Goal: Task Accomplishment & Management: Use online tool/utility

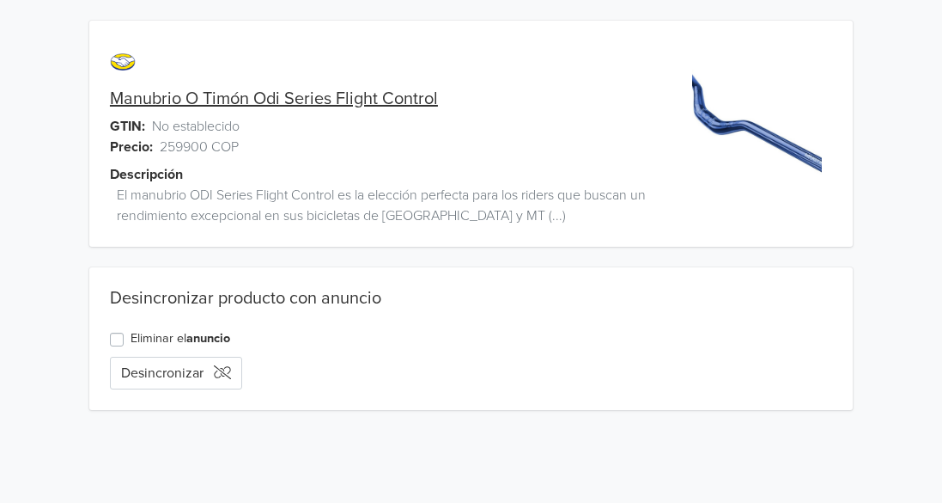
click at [192, 94] on link "Manubrio O Timón Odi Series Flight Control" at bounding box center [274, 98] width 328 height 21
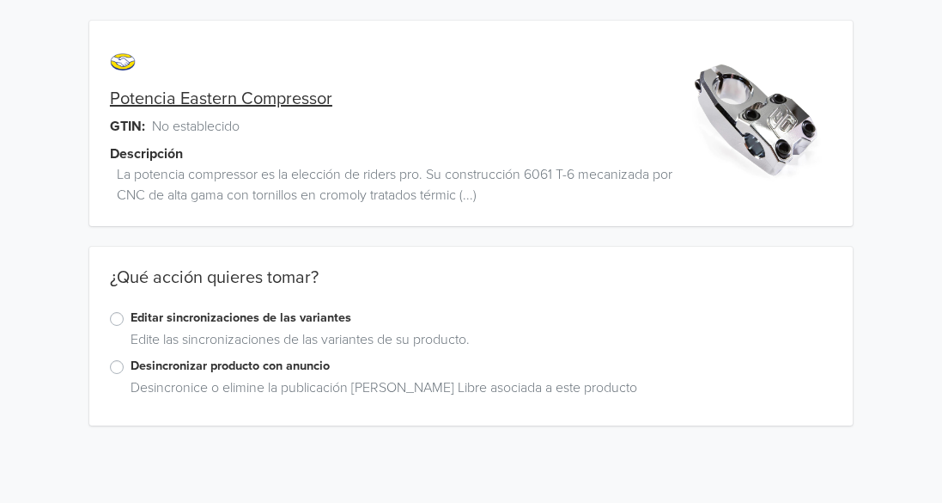
click at [131, 319] on label "Editar sincronizaciones de las variantes" at bounding box center [482, 317] width 702 height 19
click at [0, 0] on input "Editar sincronizaciones de las variantes" at bounding box center [0, 0] width 0 height 0
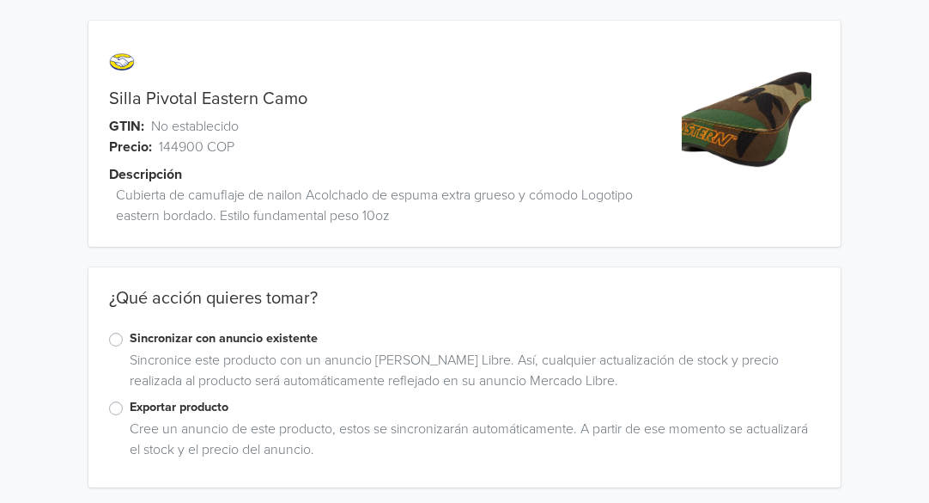
click at [130, 344] on label "Sincronizar con anuncio existente" at bounding box center [475, 338] width 691 height 19
click at [0, 0] on input "Sincronizar con anuncio existente" at bounding box center [0, 0] width 0 height 0
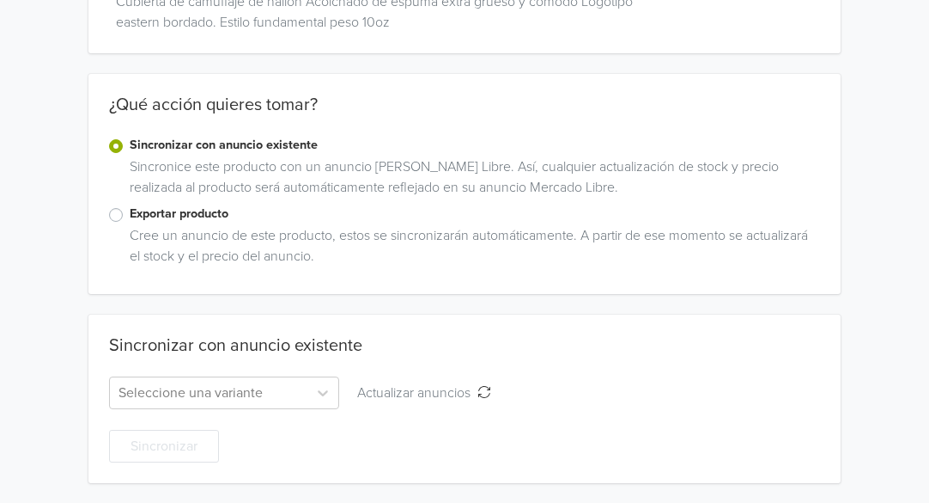
scroll to position [194, 0]
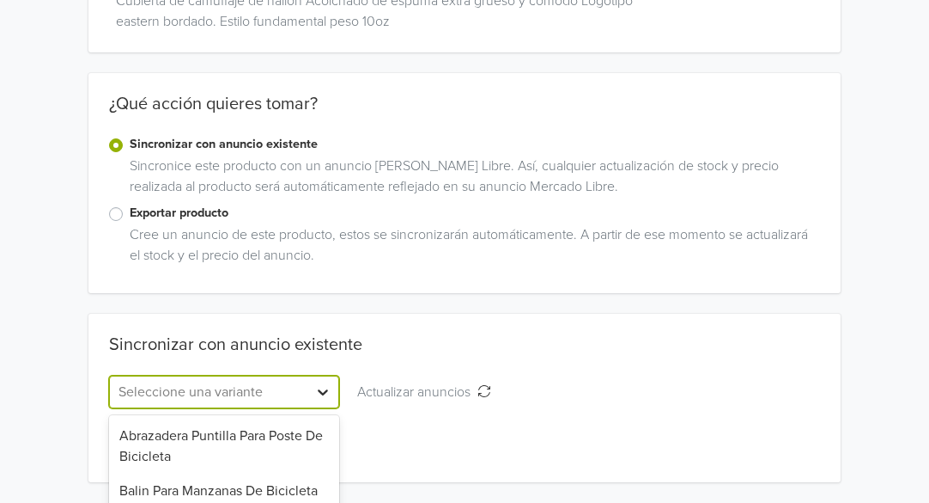
click at [320, 392] on div "347 results available. Use Up and Down to choose options, press Enter to select…" at bounding box center [224, 391] width 230 height 33
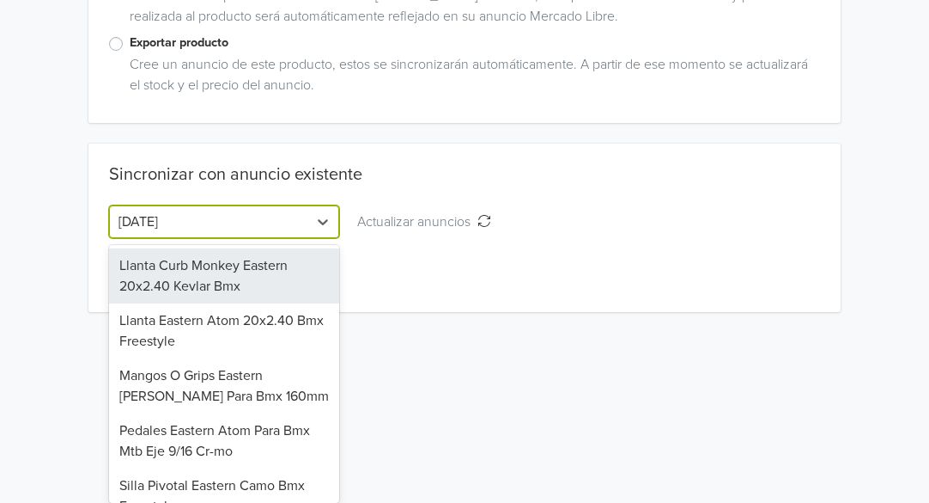
type input "eastern"
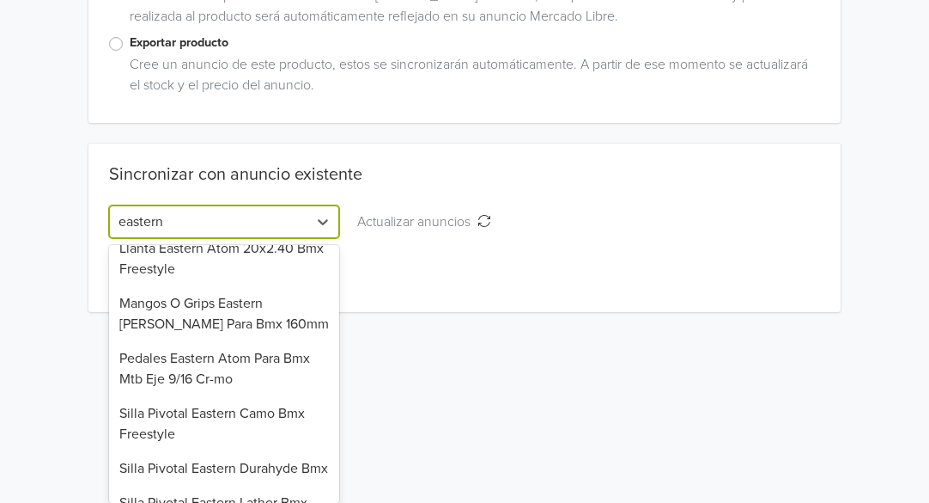
scroll to position [172, 0]
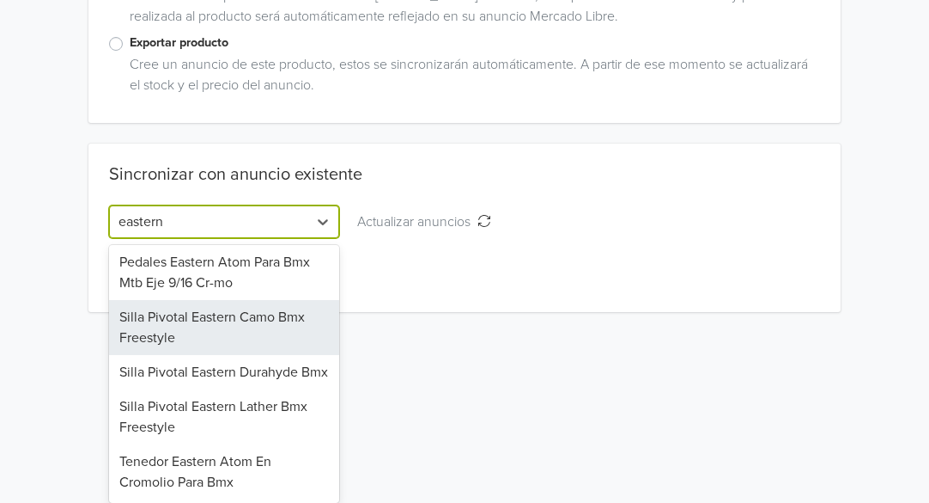
click at [229, 319] on div "Silla Pivotal Eastern Camo Bmx Freestyle" at bounding box center [224, 327] width 230 height 55
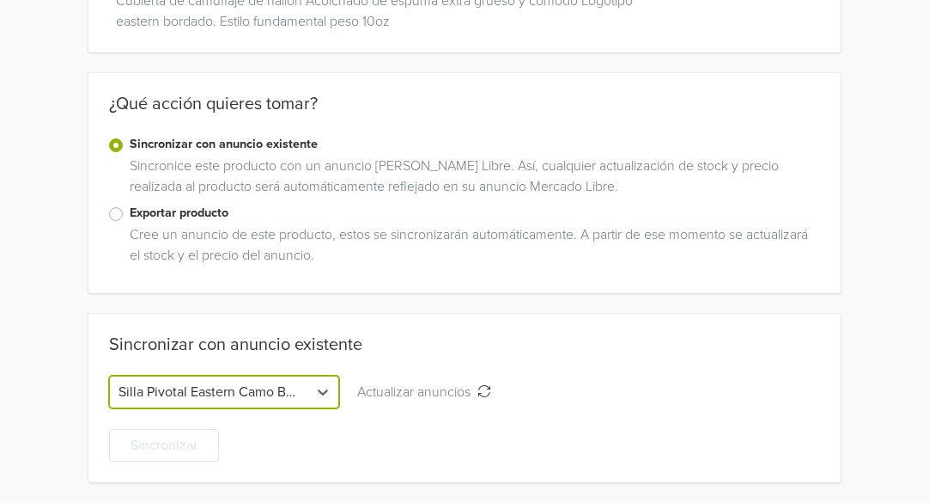
scroll to position [194, 0]
click at [569, 393] on icon at bounding box center [567, 392] width 10 height 6
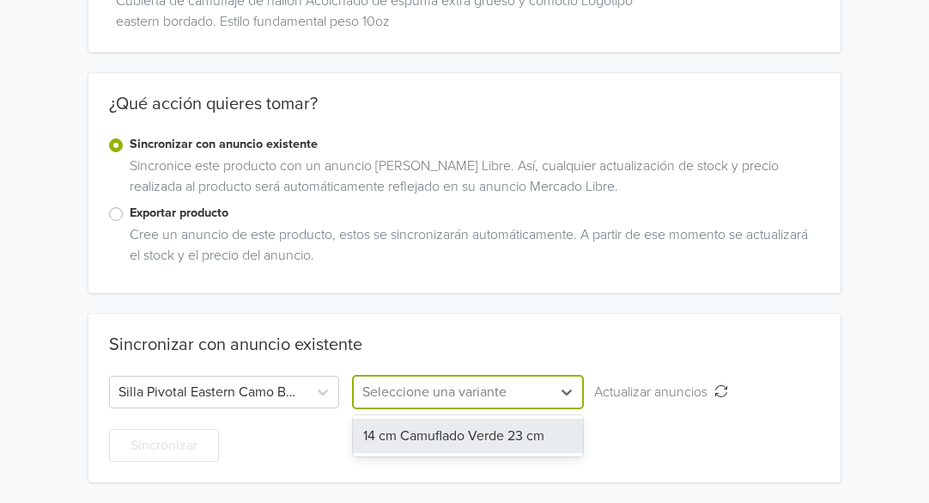
click at [444, 436] on div "14 cm Camuflado Verde 23 cm" at bounding box center [468, 435] width 230 height 34
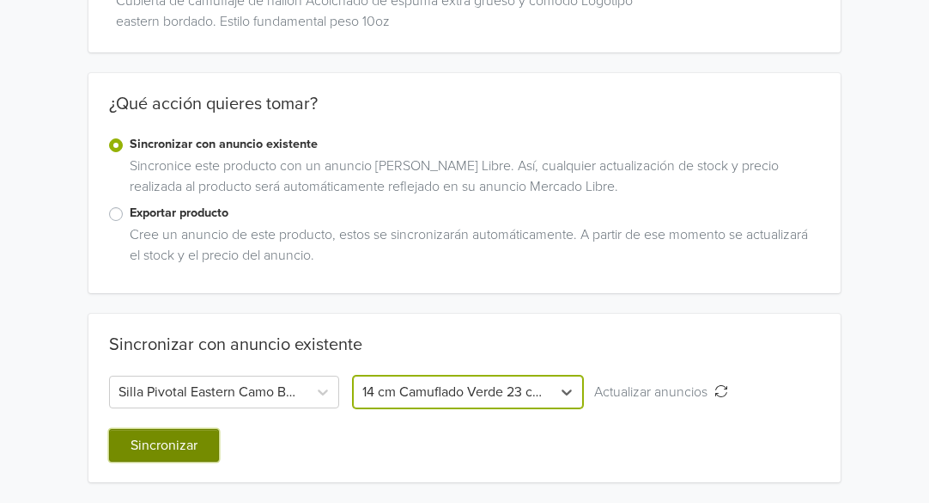
click at [149, 443] on button "Sincronizar" at bounding box center [164, 445] width 110 height 33
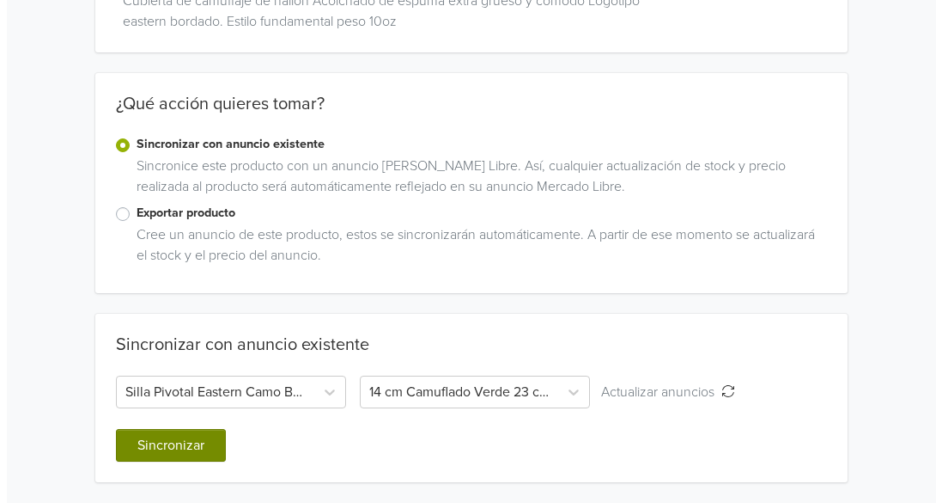
scroll to position [0, 0]
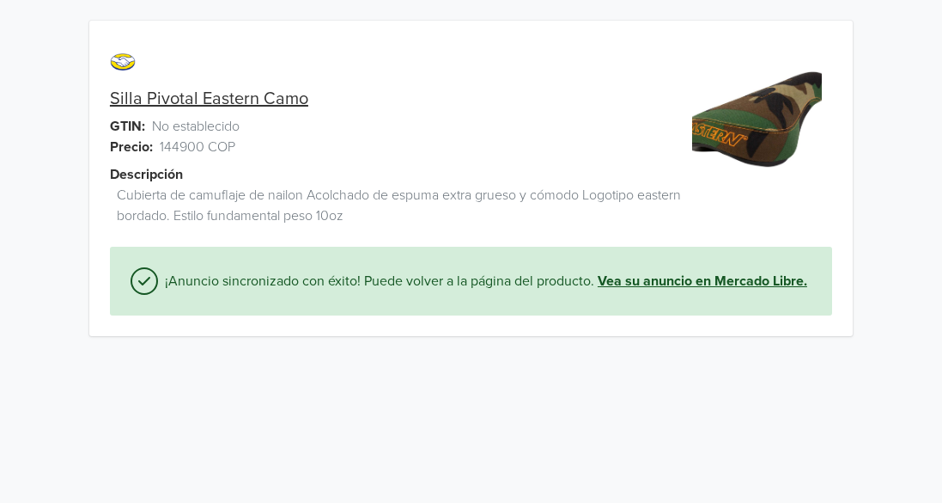
click at [677, 280] on link "Vea su anuncio en Mercado Libre." at bounding box center [703, 281] width 210 height 21
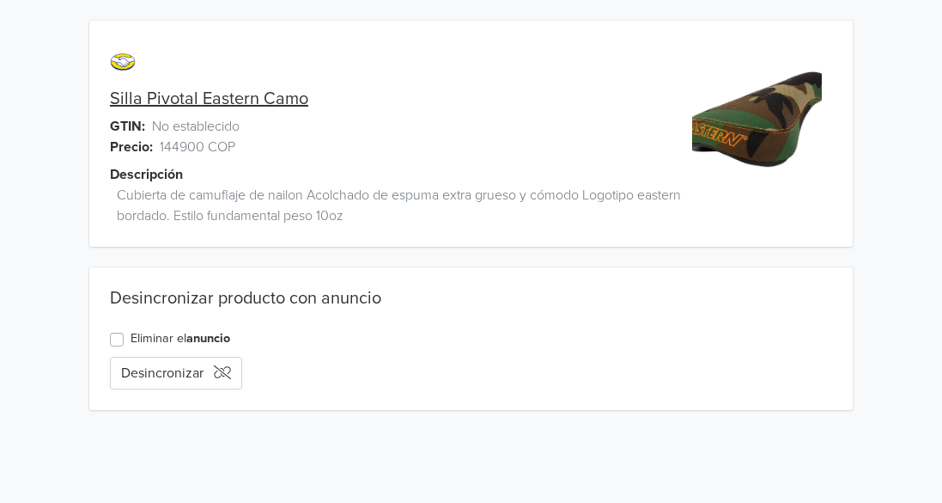
click at [170, 96] on link "Silla Pivotal Eastern Camo" at bounding box center [209, 98] width 198 height 21
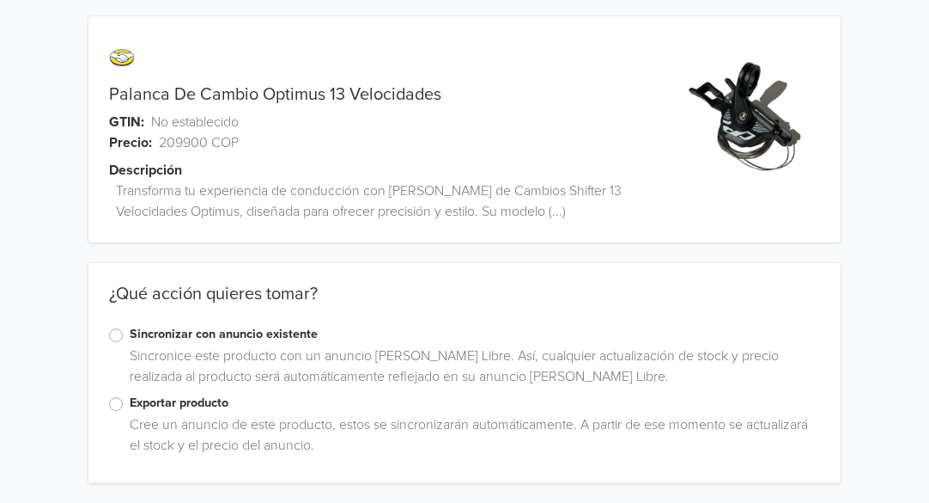
scroll to position [5, 0]
click at [130, 334] on label "Sincronizar con anuncio existente" at bounding box center [475, 333] width 691 height 19
click at [0, 0] on input "Sincronizar con anuncio existente" at bounding box center [0, 0] width 0 height 0
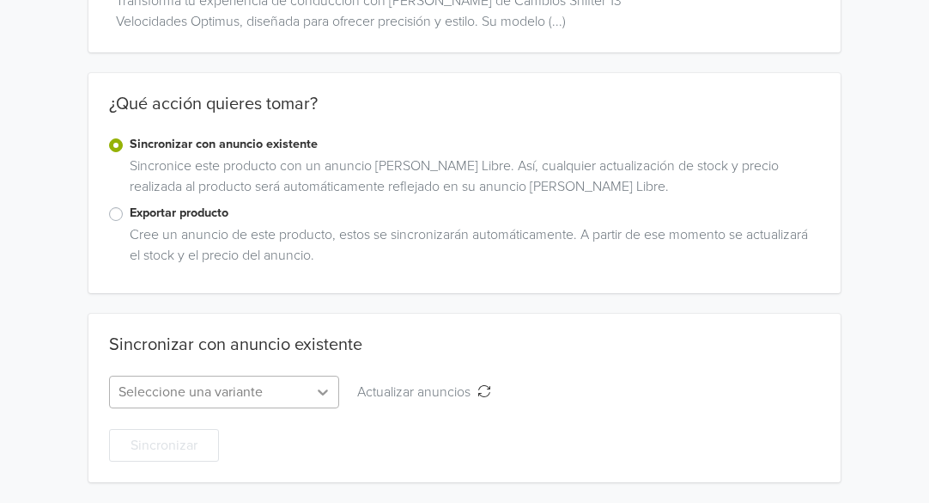
scroll to position [364, 0]
click at [327, 390] on div "Seleccione una variante" at bounding box center [224, 391] width 230 height 33
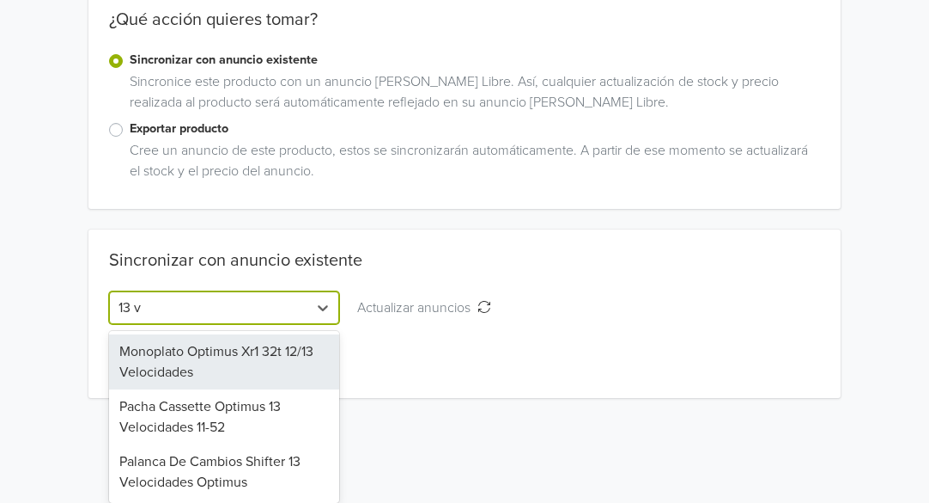
scroll to position [278, 0]
type input "13 ve"
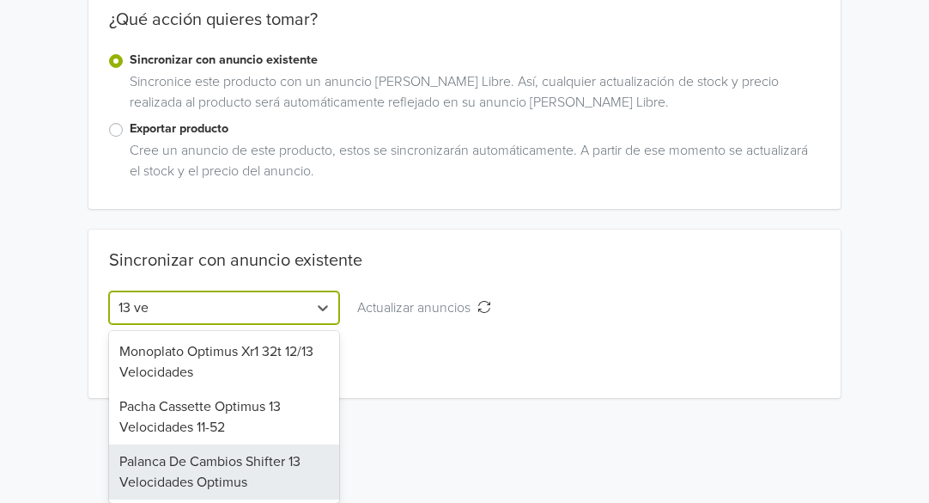
click at [229, 478] on div "Palanca De Cambios Shifter 13 Velocidades Optimus" at bounding box center [224, 471] width 230 height 55
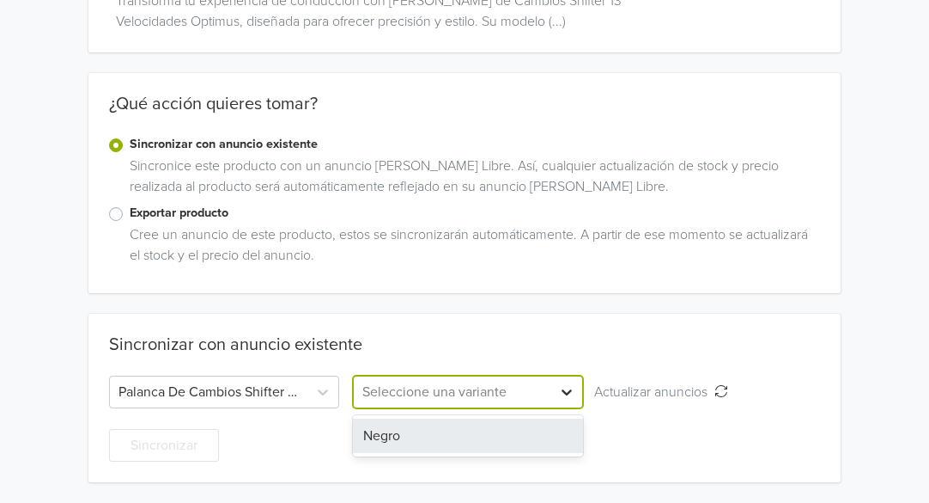
click at [575, 393] on icon at bounding box center [566, 391] width 17 height 17
click at [407, 434] on div "Negro" at bounding box center [468, 435] width 230 height 34
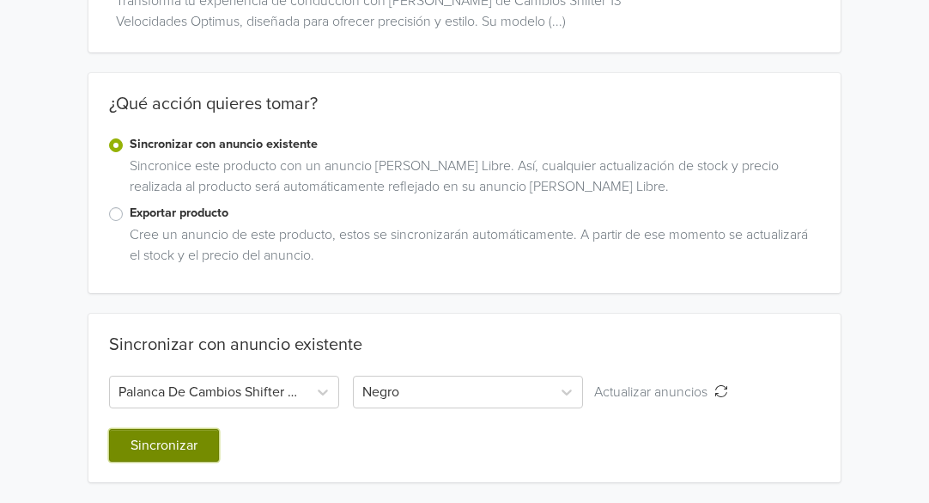
click at [182, 440] on button "Sincronizar" at bounding box center [164, 445] width 110 height 33
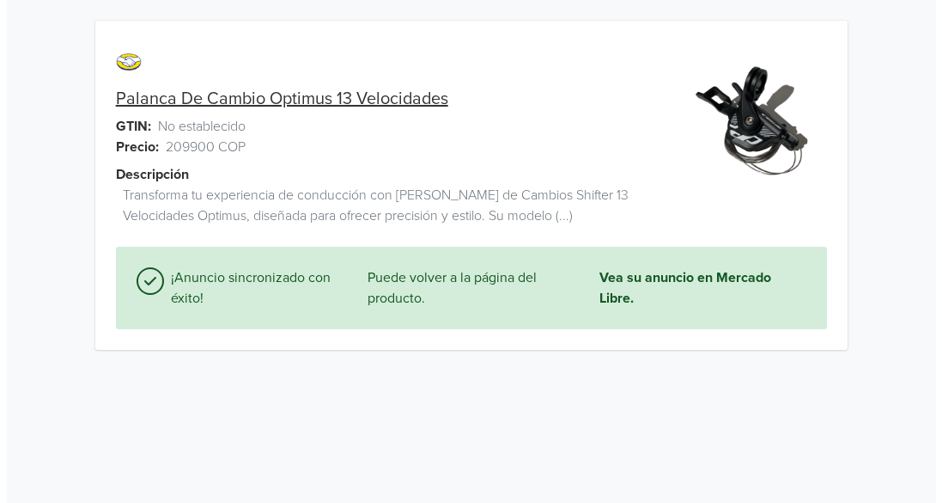
scroll to position [0, 0]
